Goal: Task Accomplishment & Management: Manage account settings

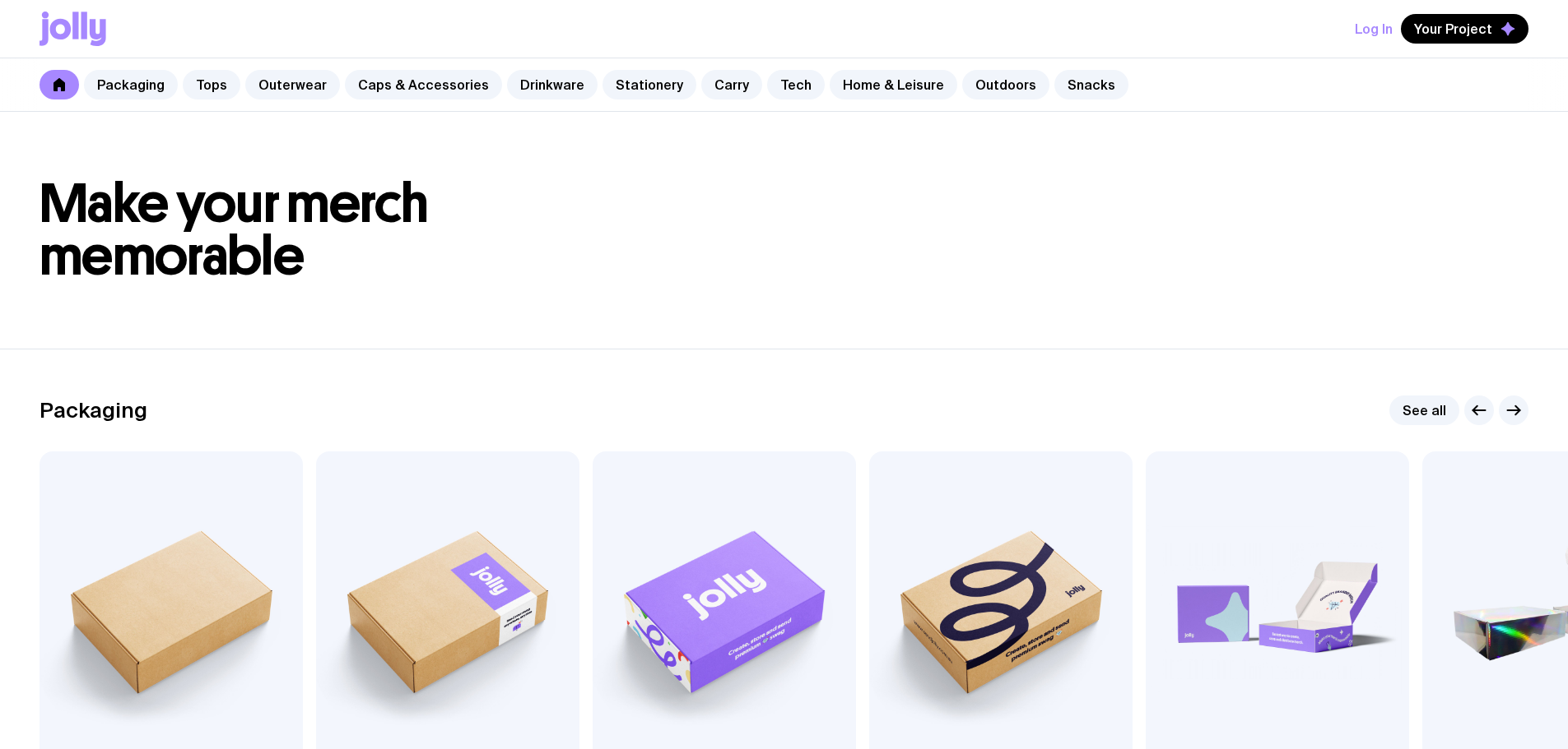
click at [1379, 34] on button "Log In" at bounding box center [1373, 29] width 38 height 30
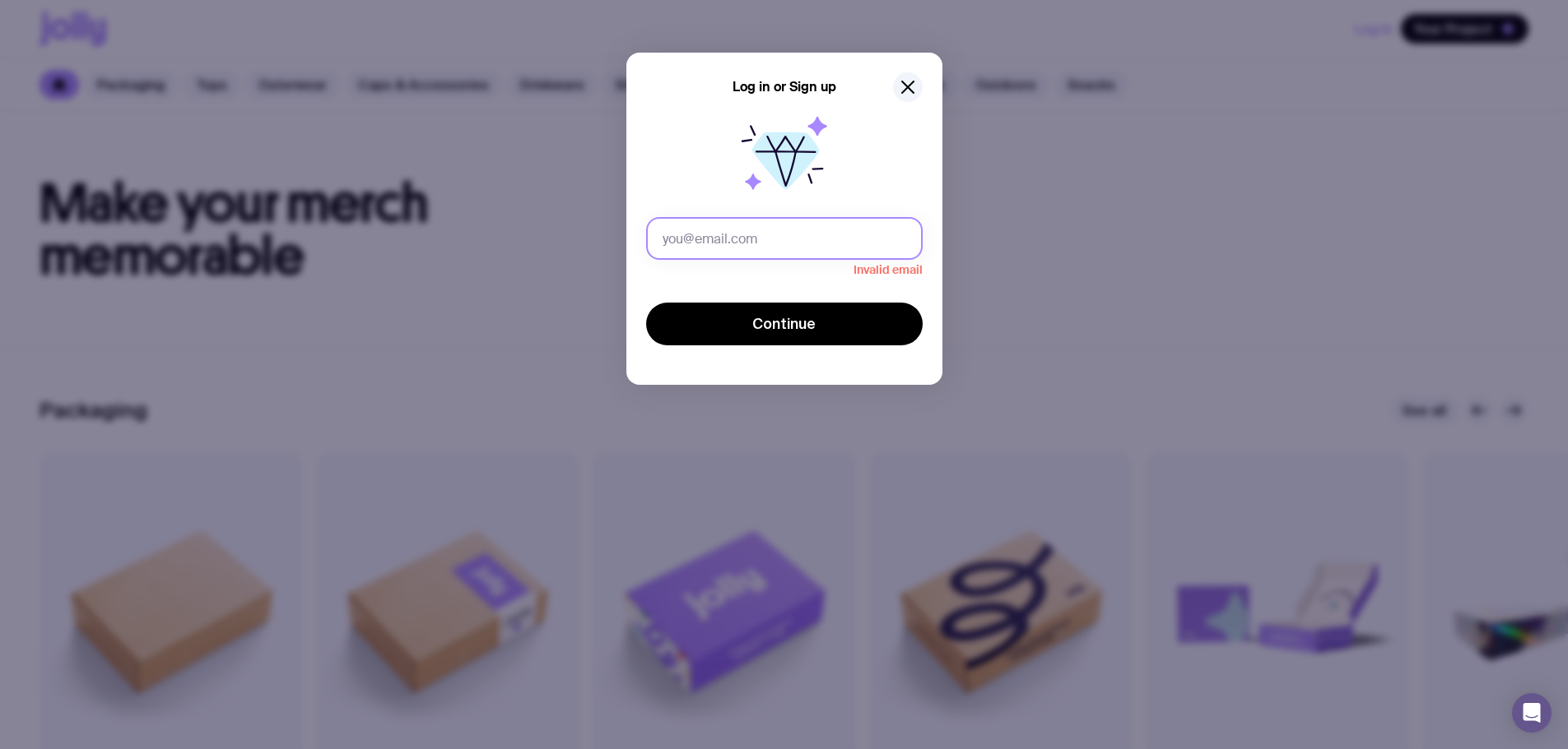
type input "[PERSON_NAME][EMAIL_ADDRESS][PERSON_NAME][DOMAIN_NAME]"
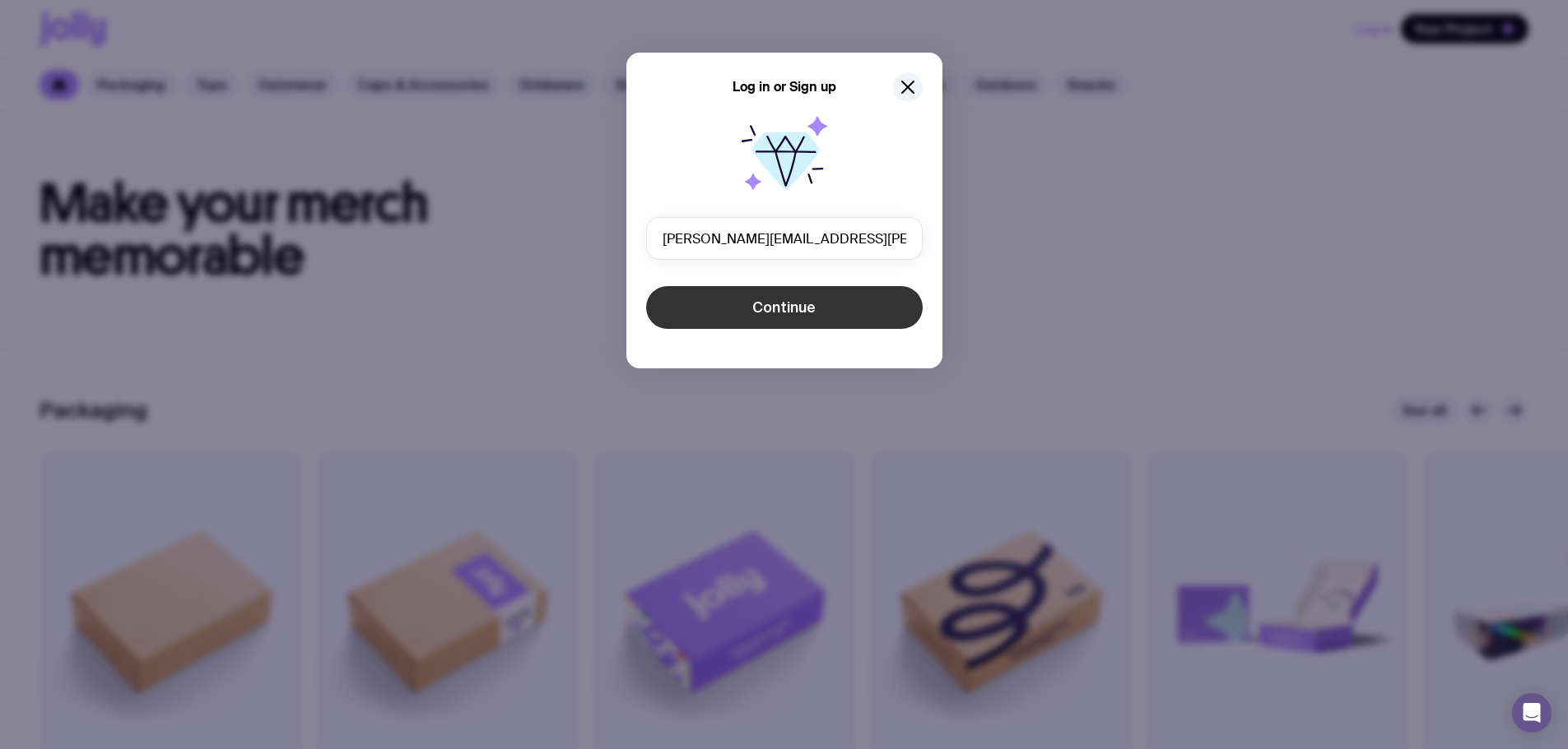
click at [821, 307] on button "Continue" at bounding box center [784, 308] width 277 height 43
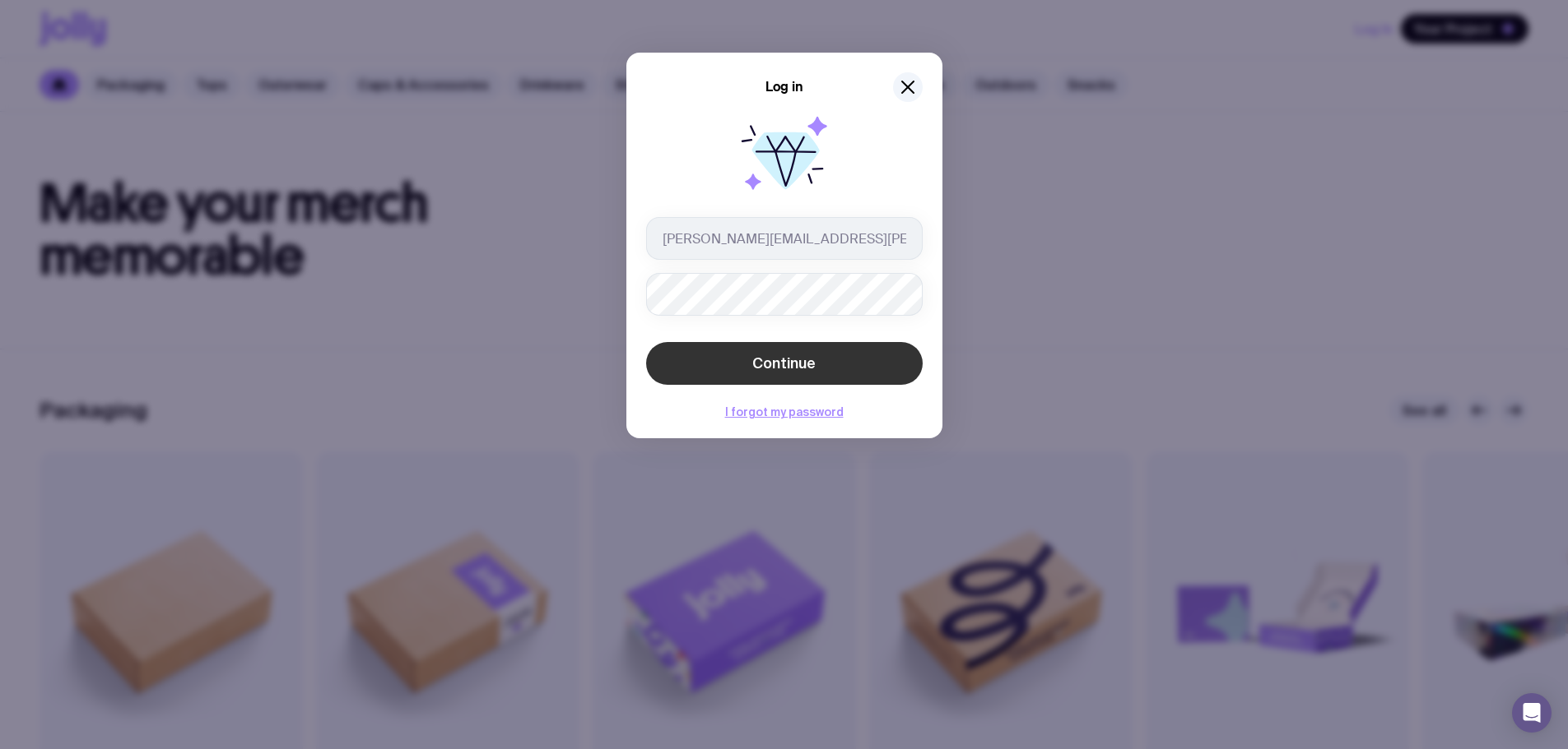
click at [807, 363] on span "Continue" at bounding box center [784, 364] width 64 height 20
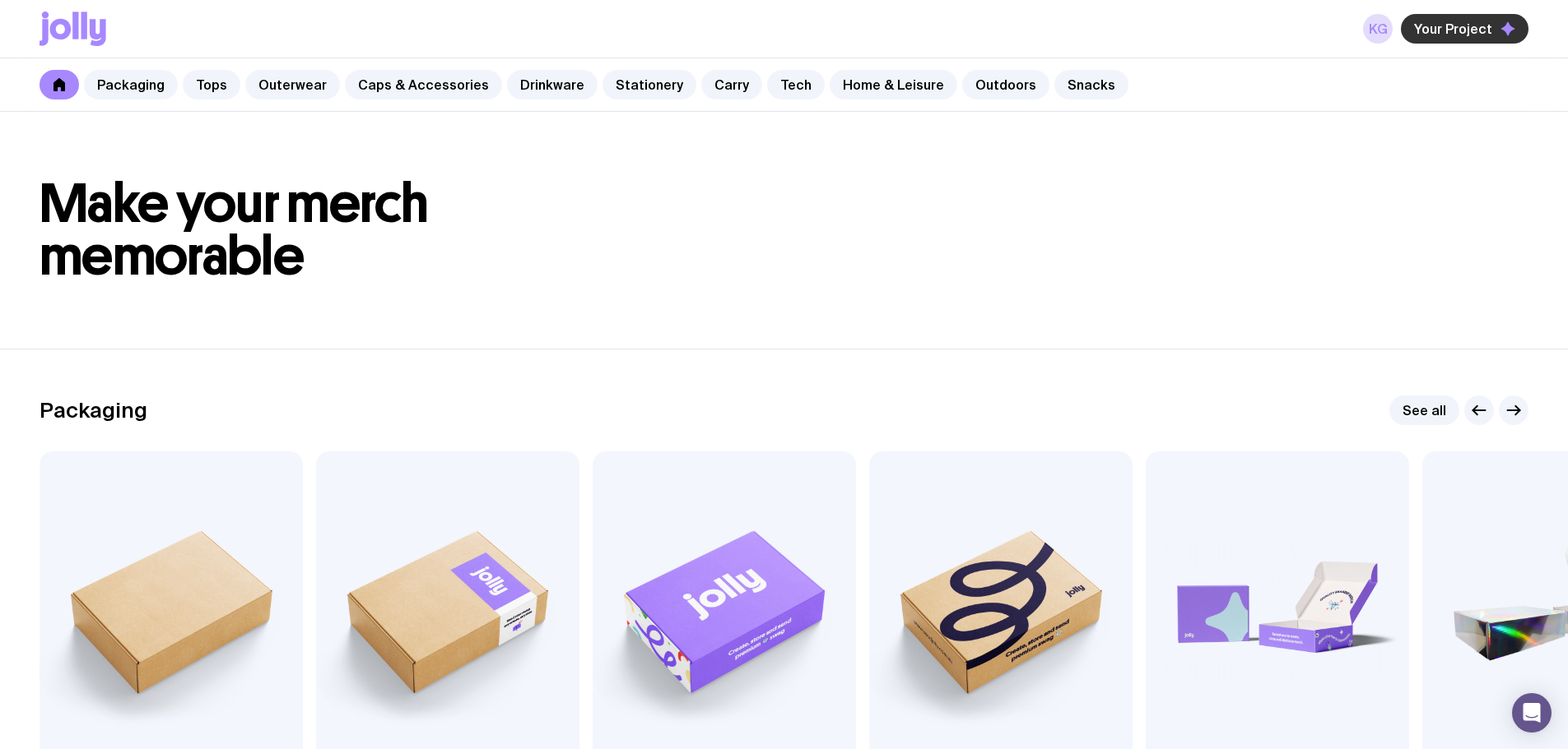
click at [1440, 29] on span "Your Project" at bounding box center [1452, 29] width 78 height 16
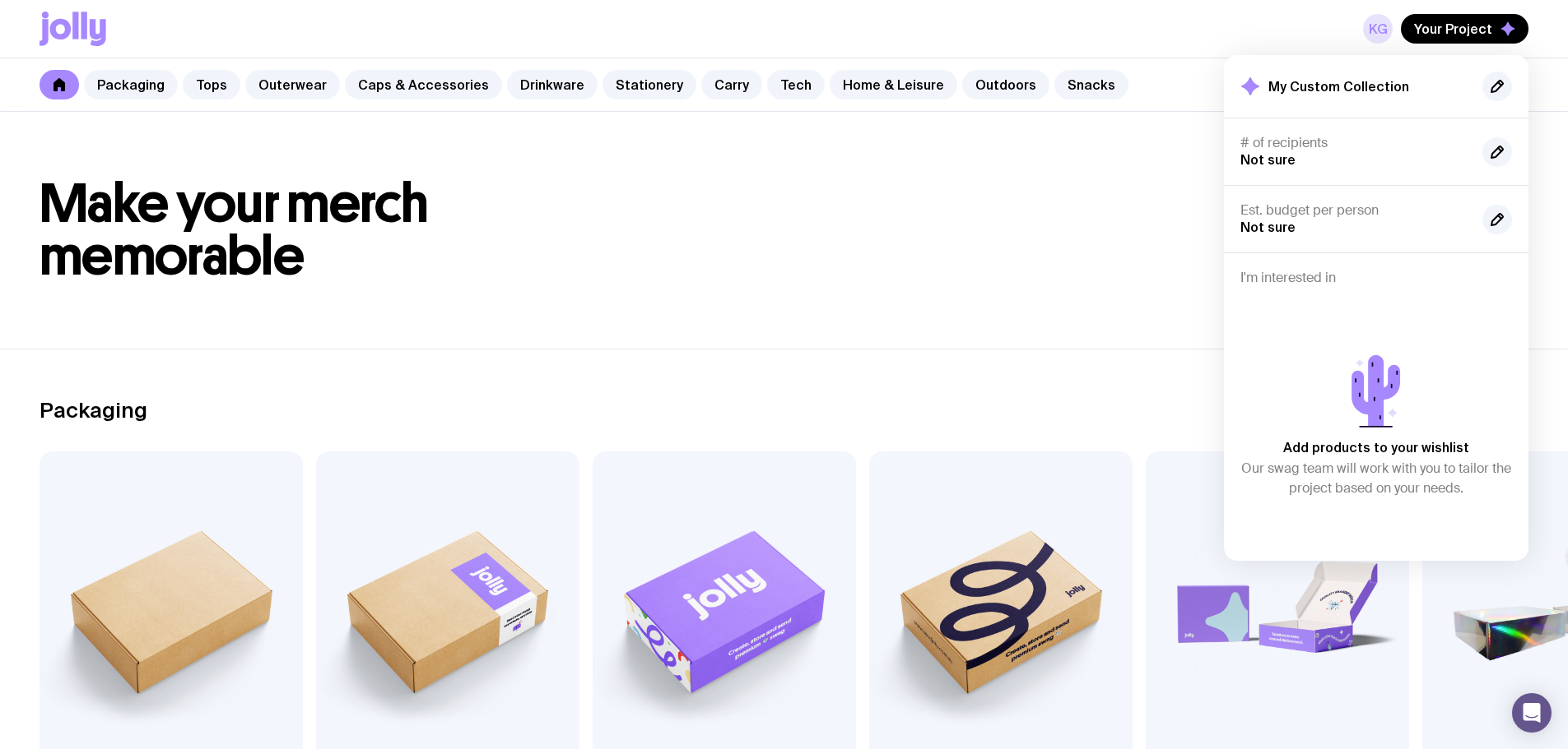
click at [1383, 34] on link "KG" at bounding box center [1378, 29] width 30 height 30
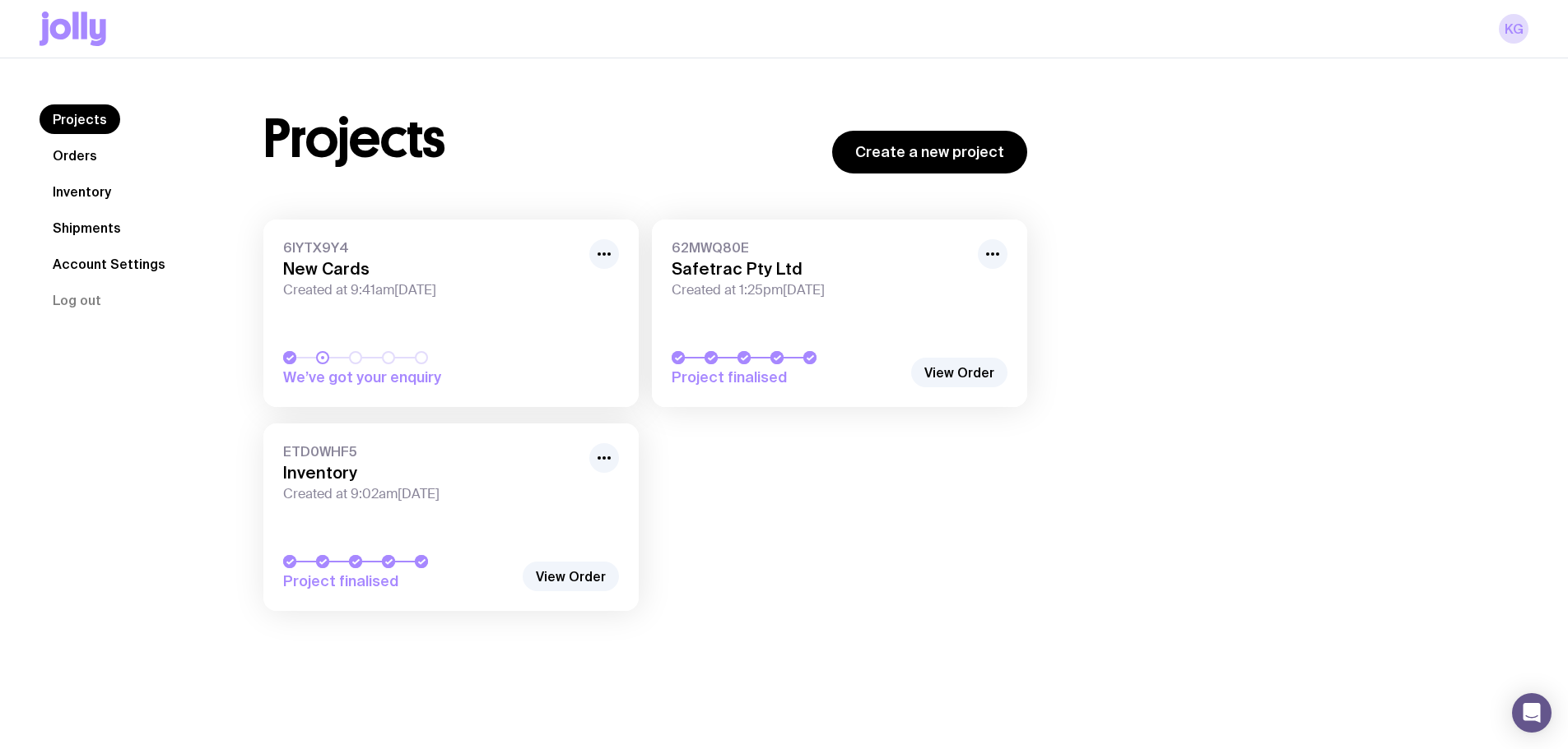
click at [83, 194] on link "Inventory" at bounding box center [82, 191] width 84 height 30
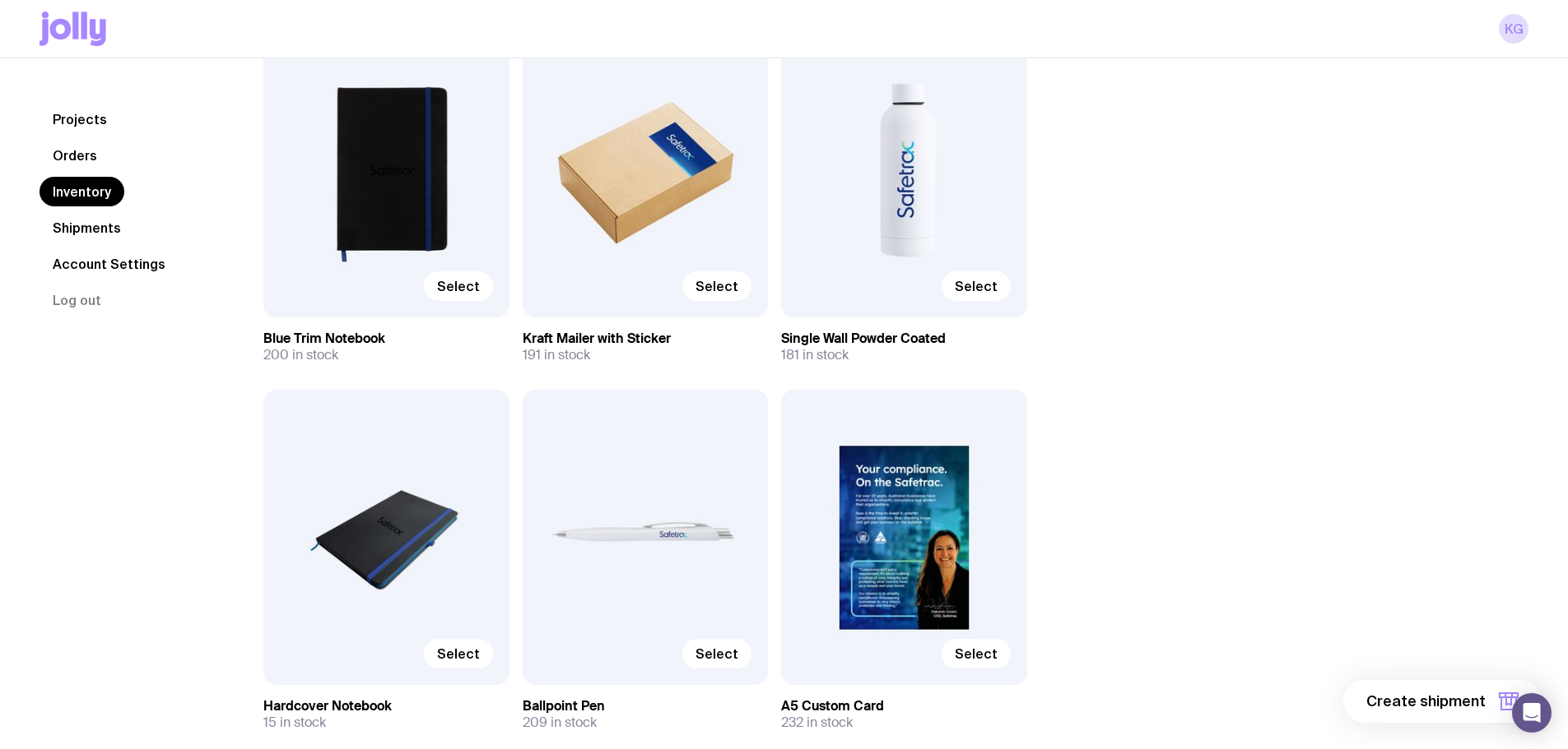
scroll to position [247, 0]
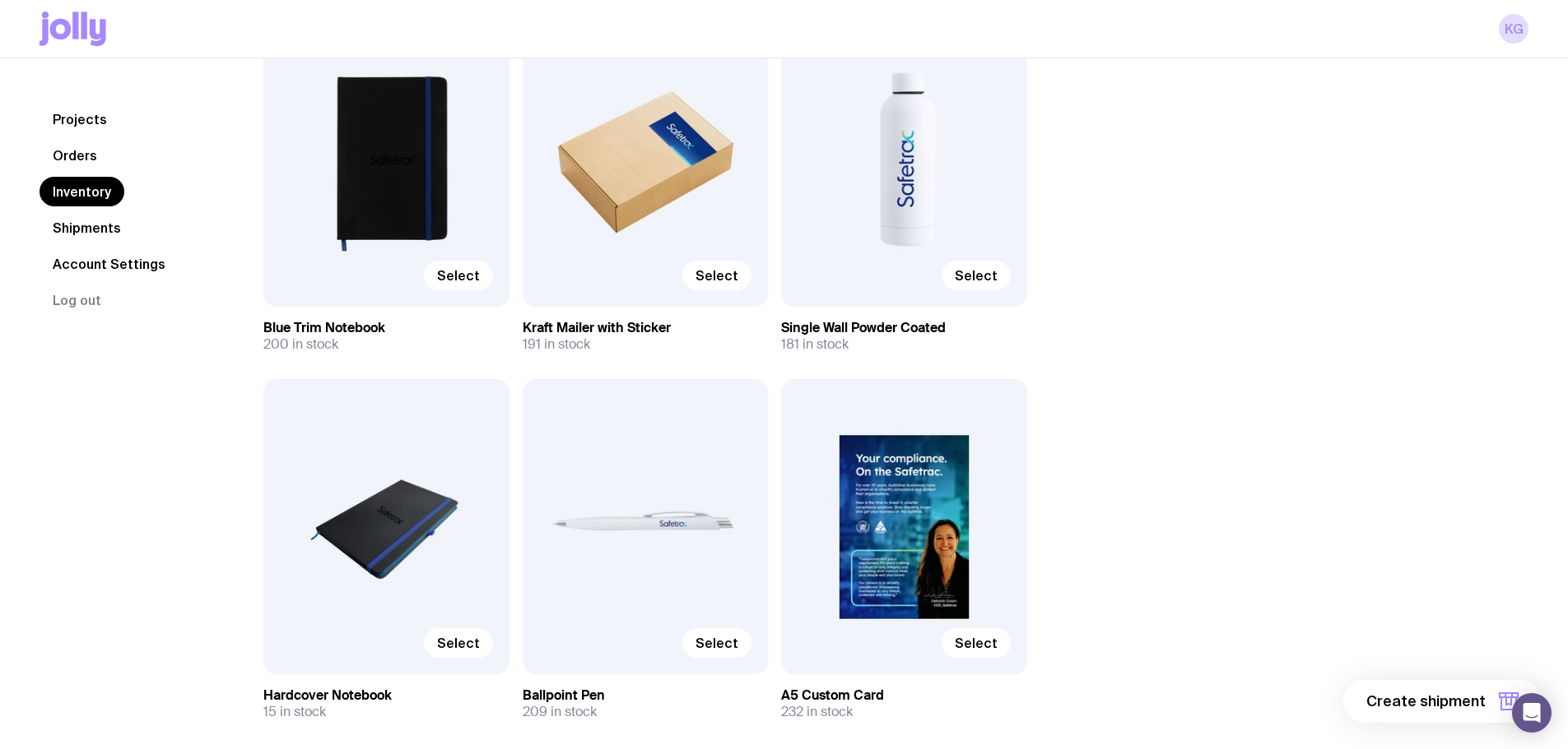
click at [404, 212] on div "Select" at bounding box center [386, 160] width 246 height 295
click at [466, 276] on span "Select" at bounding box center [458, 276] width 43 height 16
click at [0, 0] on input "Select" at bounding box center [0, 0] width 0 height 0
click at [466, 276] on span "Selected" at bounding box center [450, 276] width 59 height 16
click at [0, 0] on input "Selected" at bounding box center [0, 0] width 0 height 0
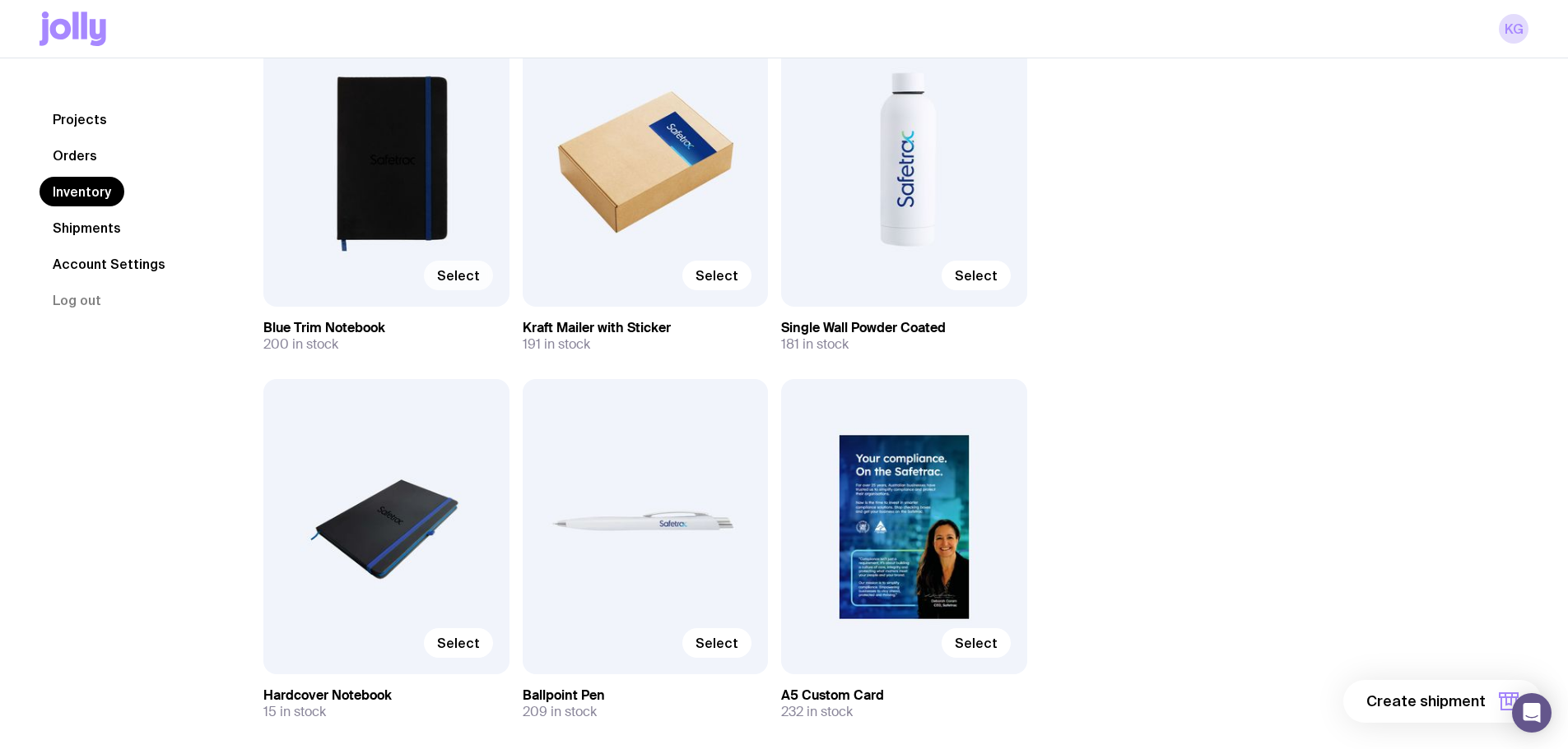
click at [406, 216] on div "Select" at bounding box center [386, 160] width 246 height 295
